Goal: Task Accomplishment & Management: Manage account settings

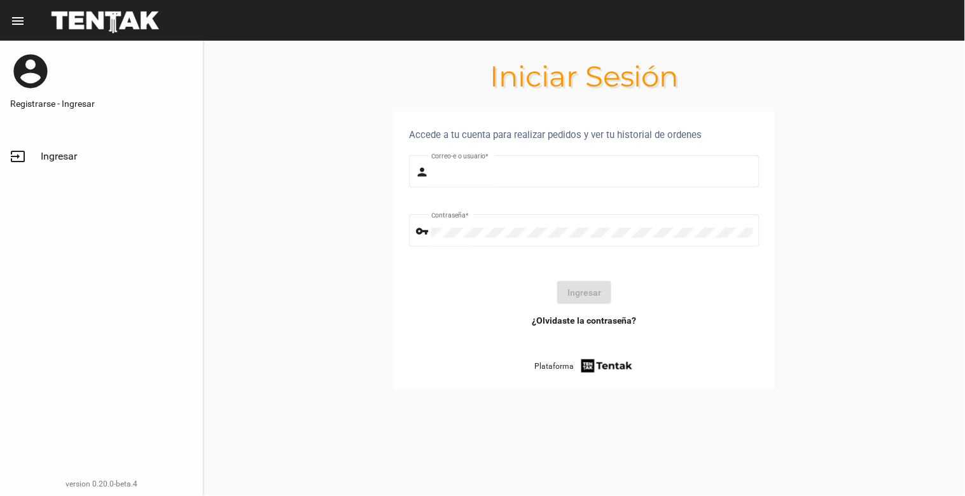
type input "[EMAIL_ADDRESS][DOMAIN_NAME]"
drag, startPoint x: 592, startPoint y: 290, endPoint x: 600, endPoint y: 291, distance: 8.3
click at [592, 290] on button "Ingresar" at bounding box center [584, 292] width 54 height 23
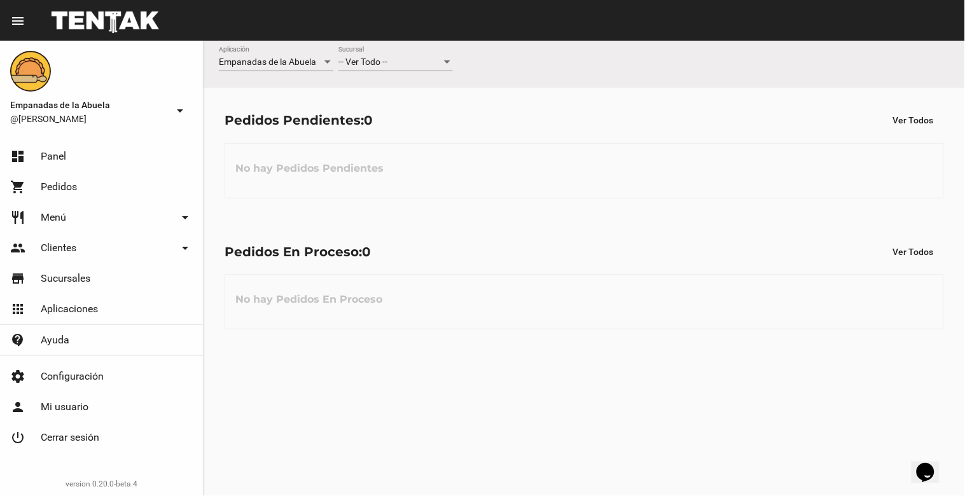
click at [450, 64] on div at bounding box center [447, 62] width 11 height 10
click at [428, 112] on span "Lomas de Zamora" at bounding box center [395, 115] width 115 height 27
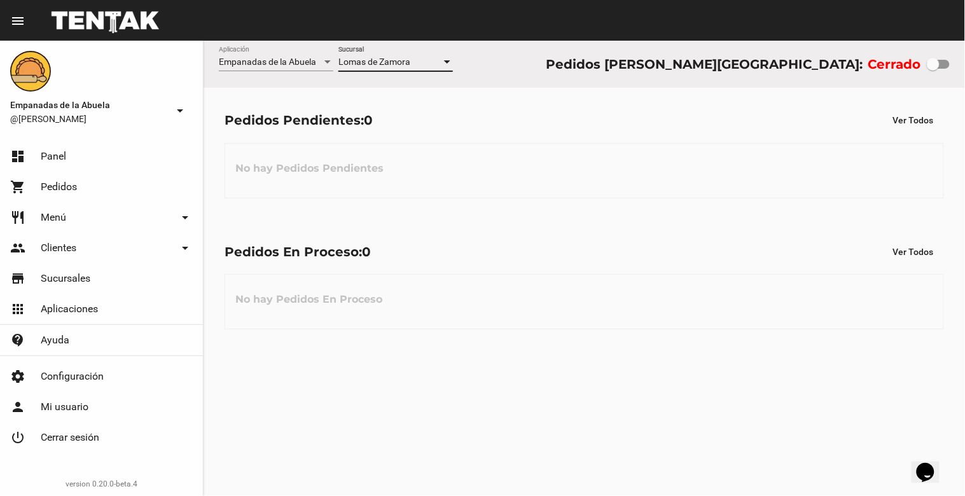
click at [939, 67] on div at bounding box center [933, 64] width 13 height 13
click at [933, 69] on input "checkbox" at bounding box center [933, 69] width 1 height 1
checkbox input "true"
